Goal: Task Accomplishment & Management: Manage account settings

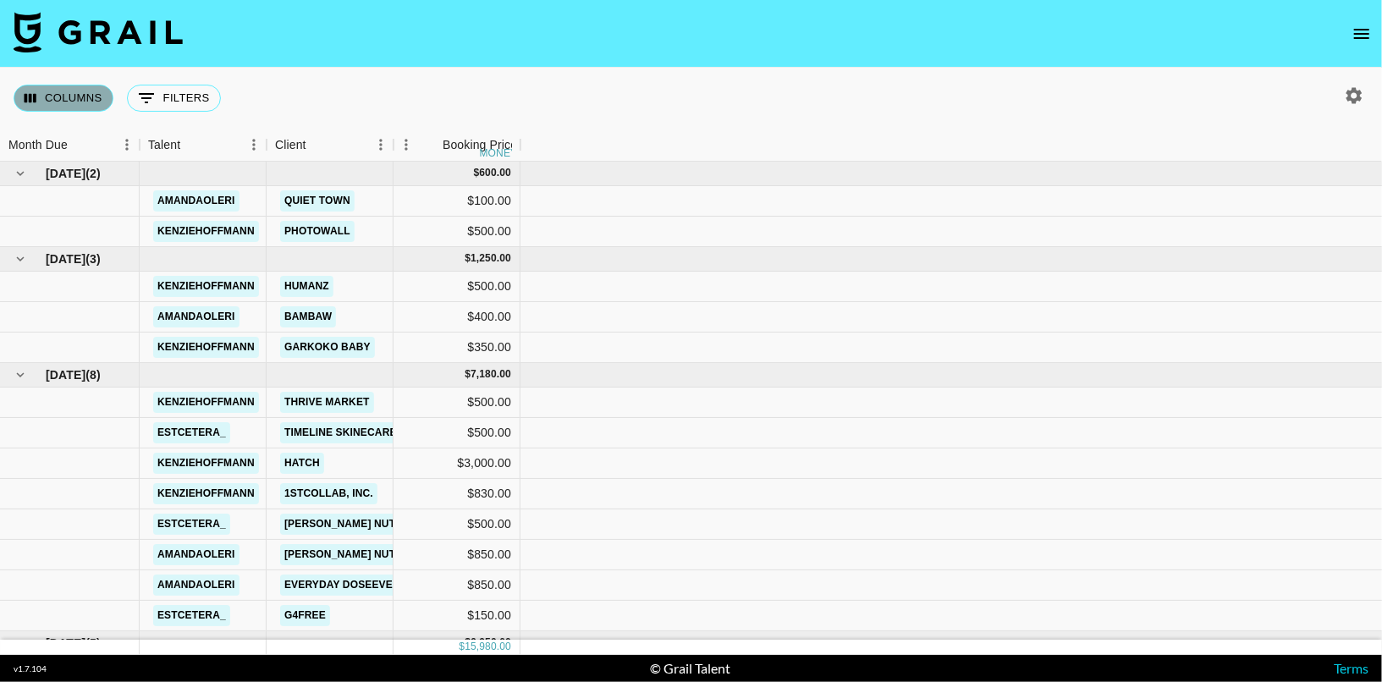
click at [58, 102] on button "Columns" at bounding box center [64, 98] width 100 height 27
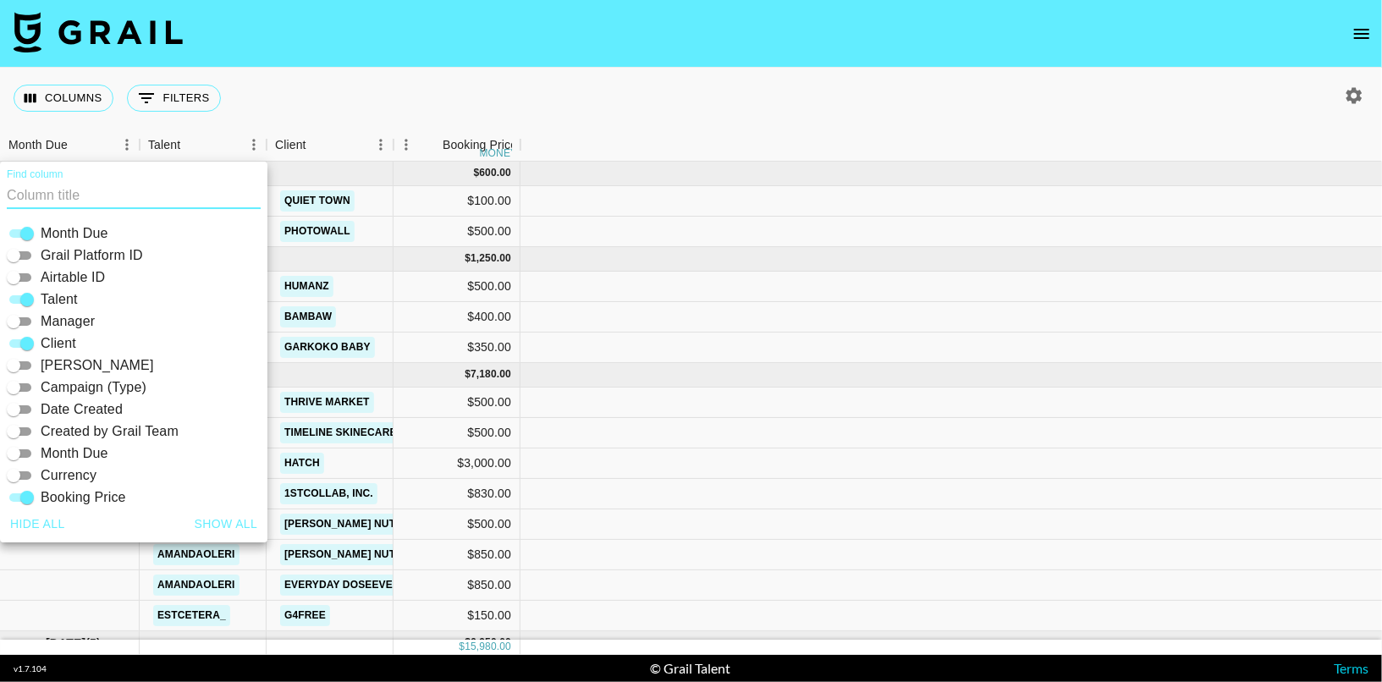
click at [238, 519] on button "Show all" at bounding box center [226, 523] width 77 height 31
checkbox input "true"
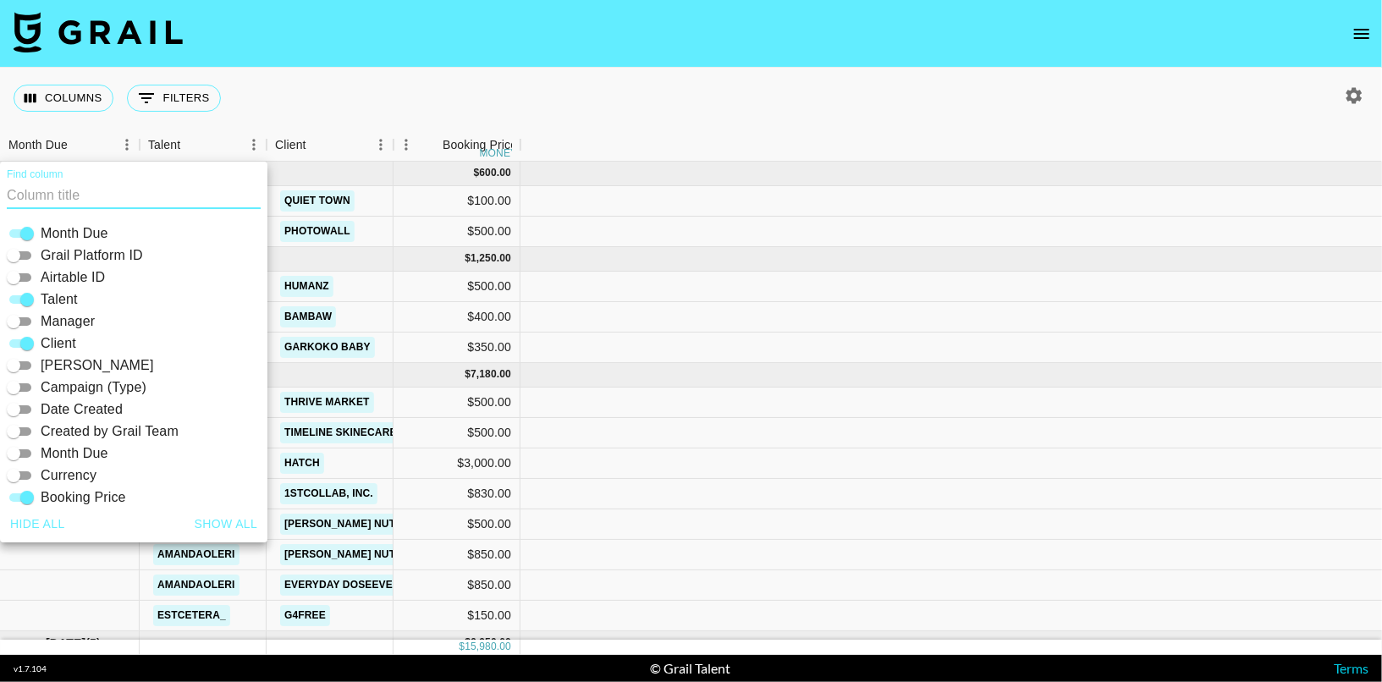
checkbox input "true"
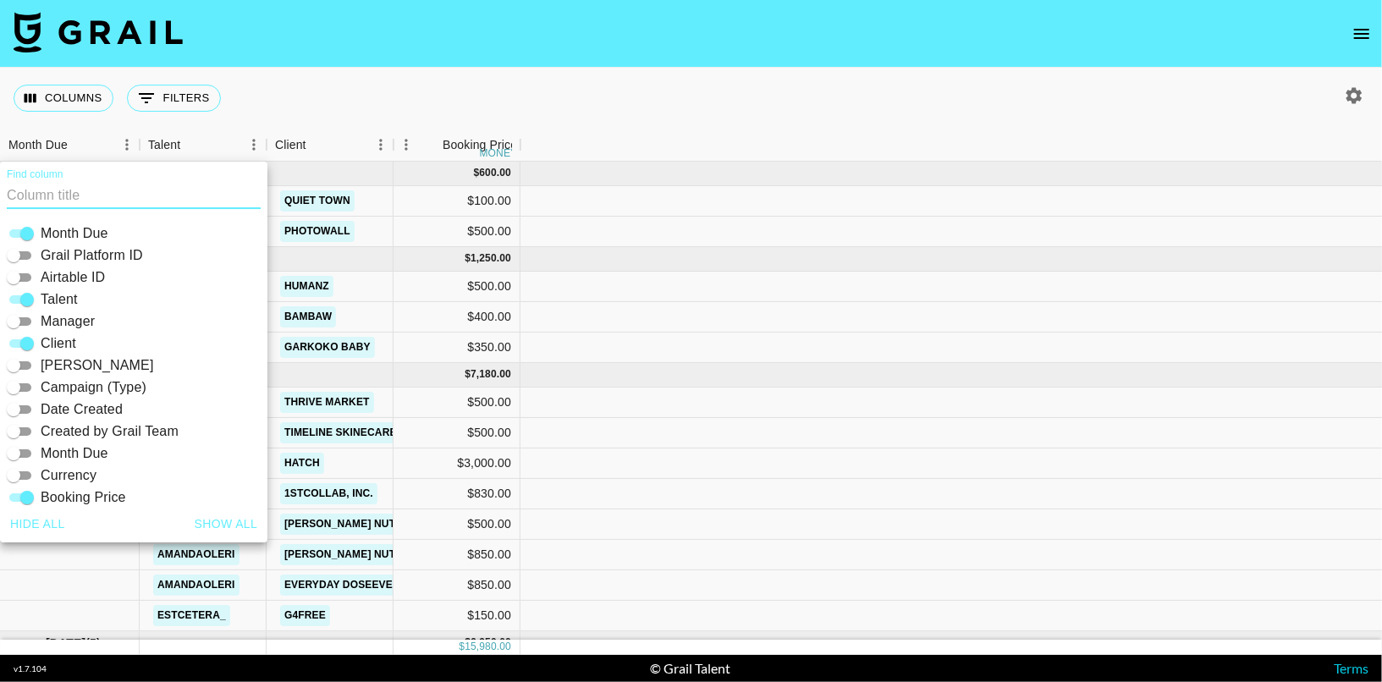
checkbox input "true"
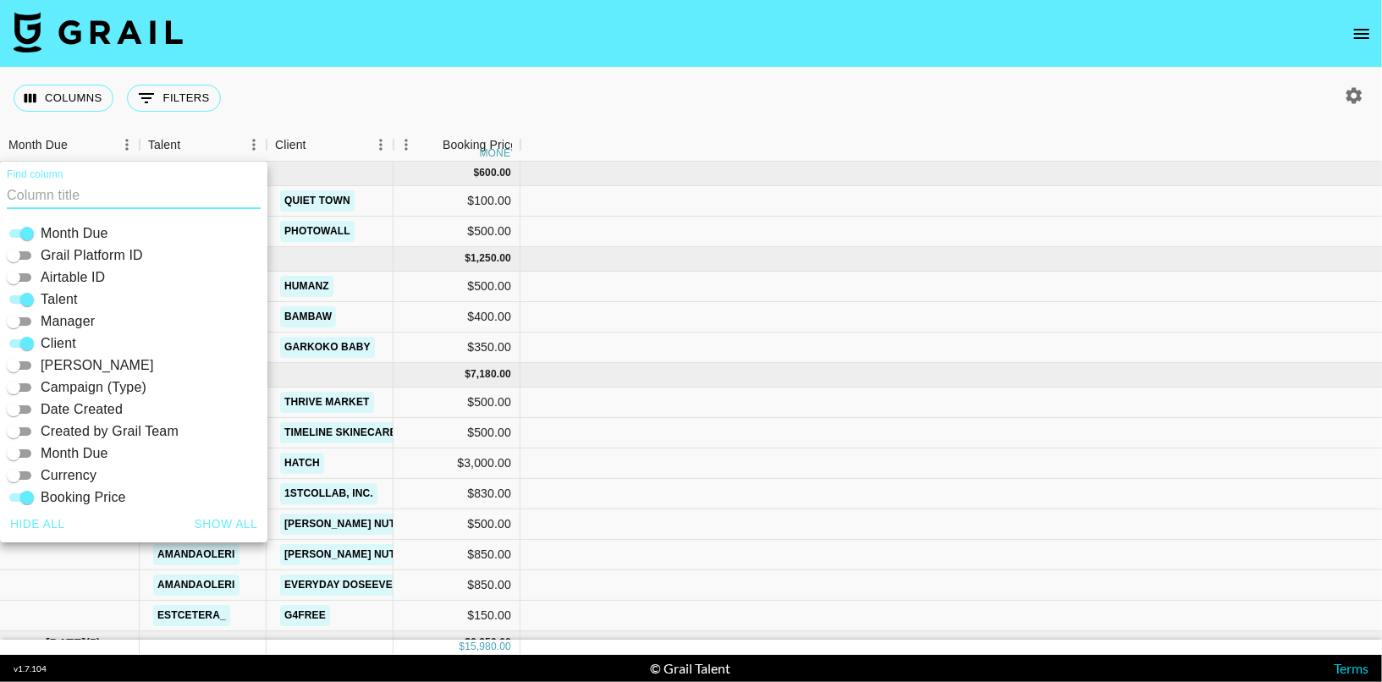
checkbox input "true"
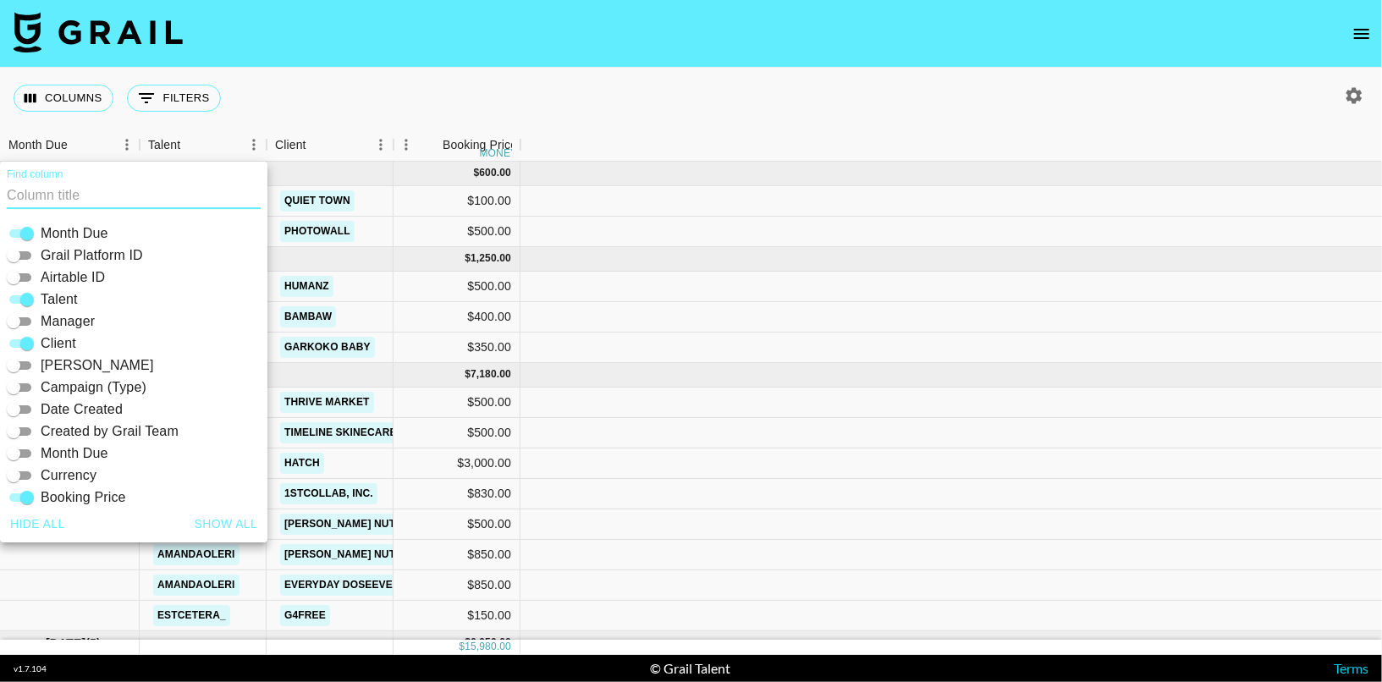
checkbox input "true"
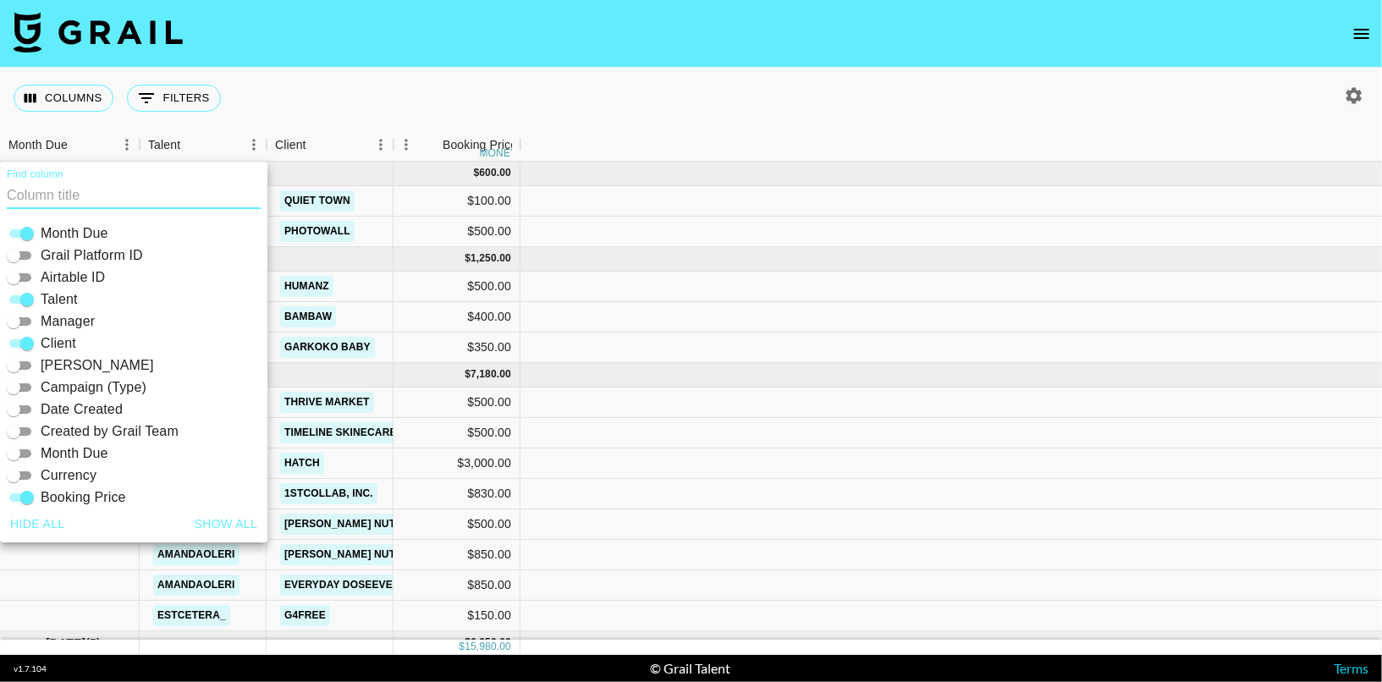
checkbox input "true"
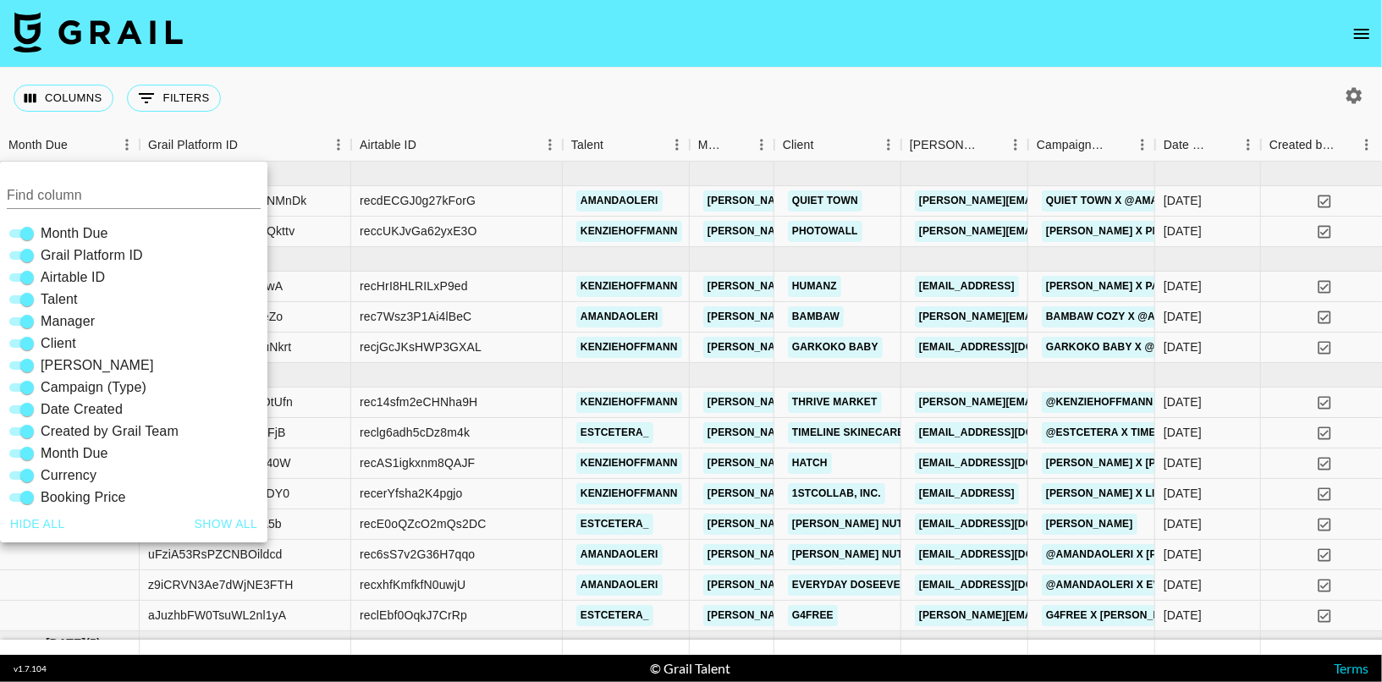
click at [623, 56] on nav at bounding box center [691, 34] width 1382 height 68
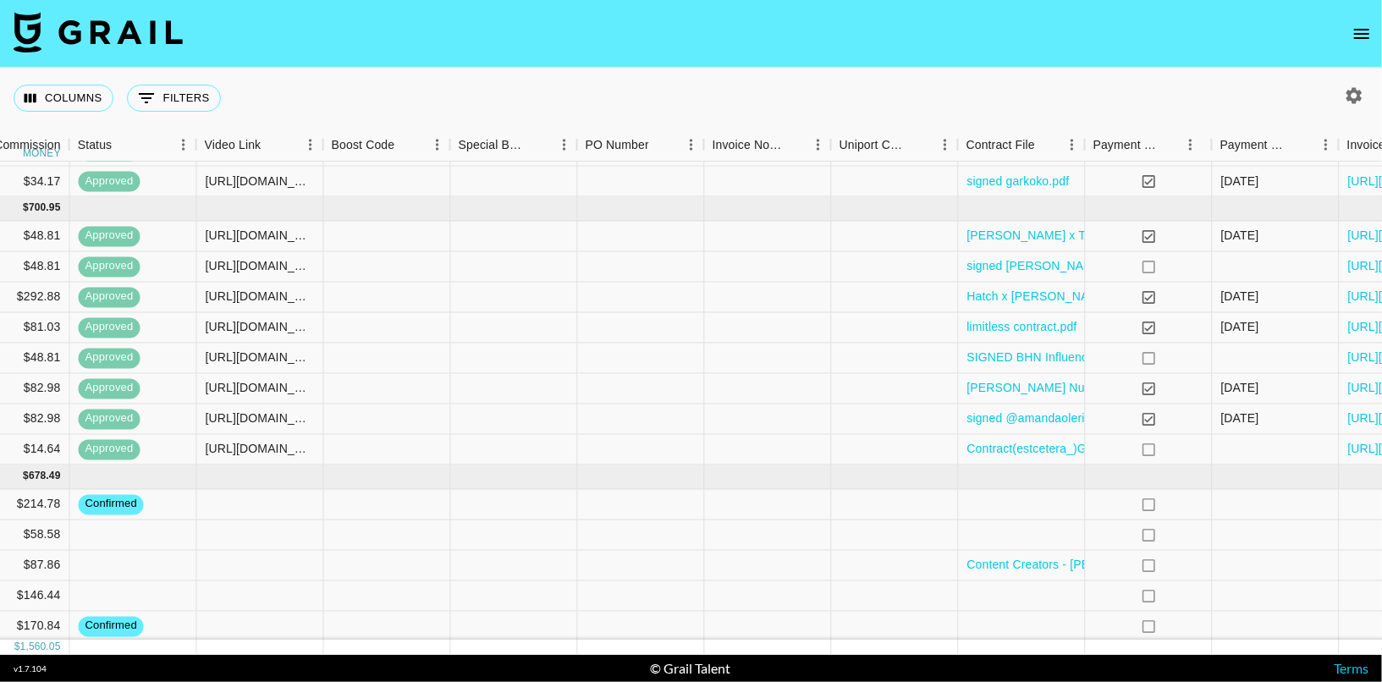
scroll to position [166, 2058]
